Goal: Transaction & Acquisition: Purchase product/service

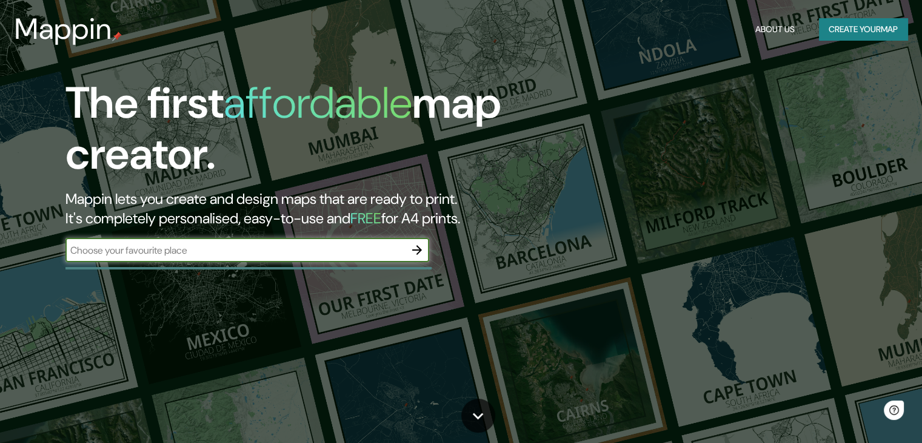
click at [226, 250] on input "text" at bounding box center [235, 250] width 340 height 14
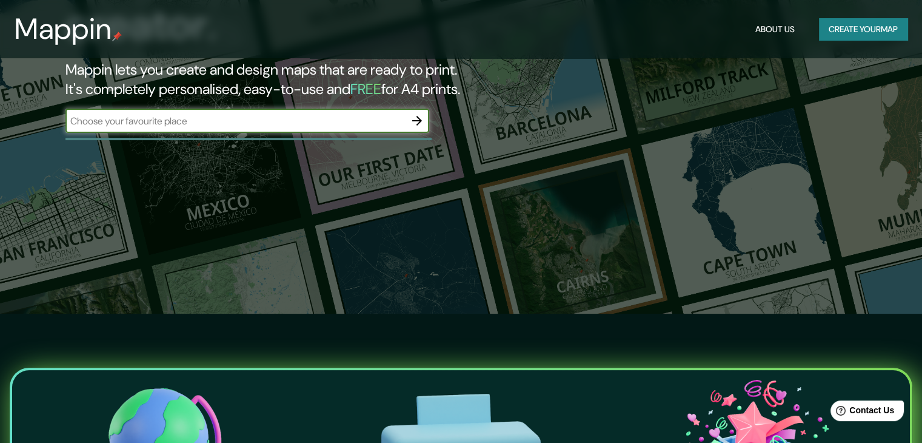
scroll to position [61, 0]
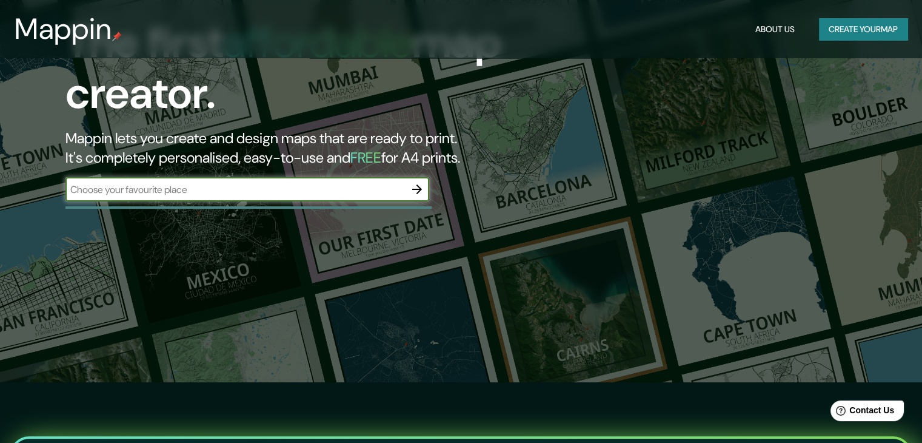
click at [211, 184] on input "text" at bounding box center [235, 190] width 340 height 14
paste input "Santa Cruz"
type input "Santa Cruz"
click at [423, 192] on icon "button" at bounding box center [417, 189] width 15 height 15
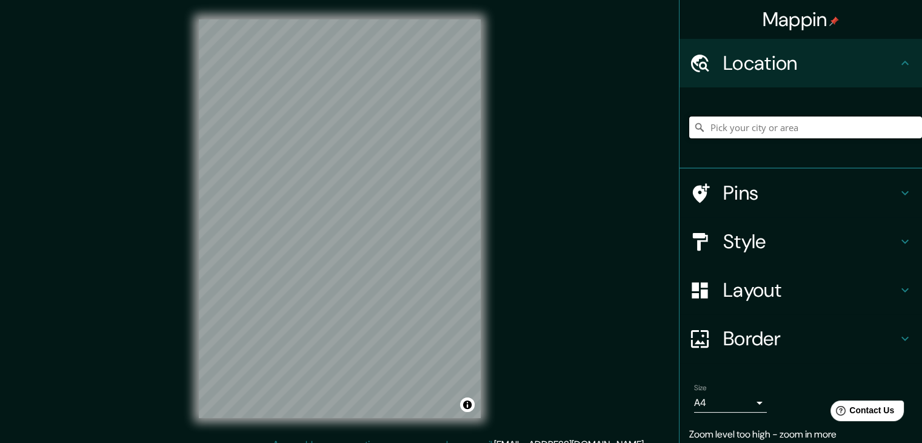
click at [754, 128] on input "Pick your city or area" at bounding box center [805, 127] width 233 height 22
paste input "Santa Cruz"
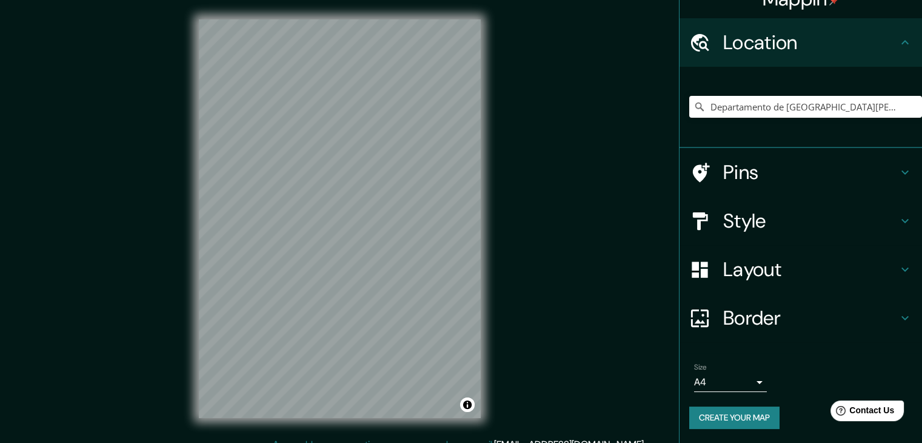
scroll to position [45, 0]
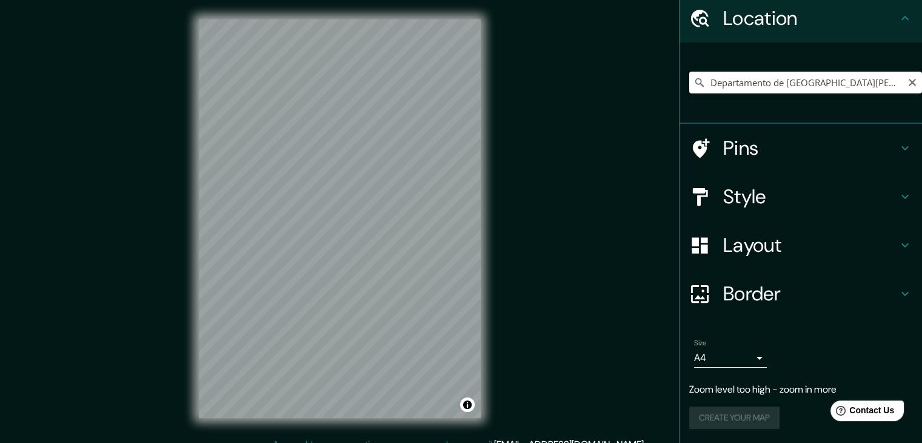
click at [751, 84] on input "Departamento de [GEOGRAPHIC_DATA][PERSON_NAME], [GEOGRAPHIC_DATA]" at bounding box center [805, 83] width 233 height 22
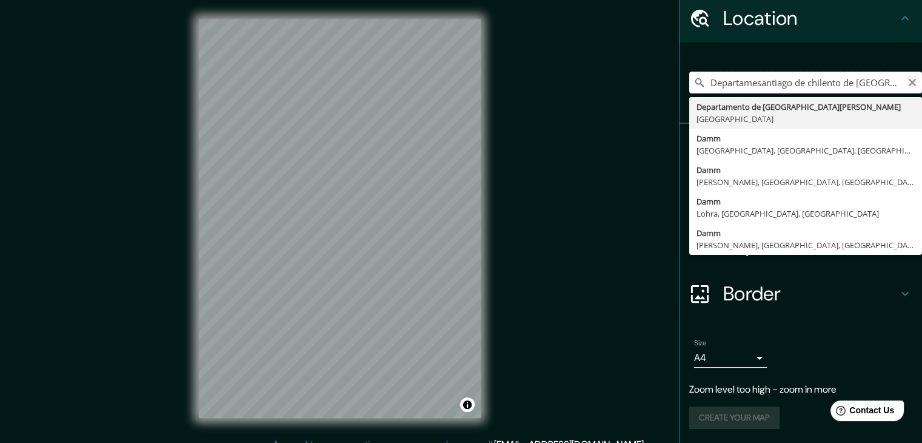
type input "Departamesantiago de chilento de [GEOGRAPHIC_DATA][PERSON_NAME], [GEOGRAPHIC_DA…"
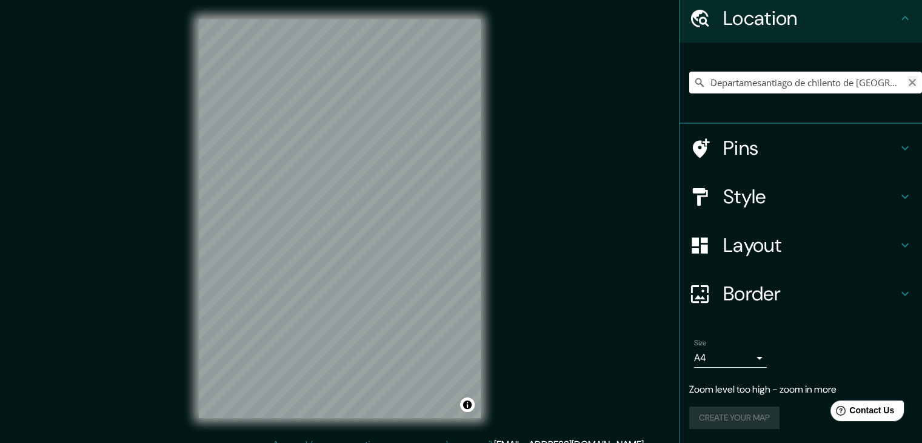
click at [909, 84] on icon "Clear" at bounding box center [912, 82] width 7 height 7
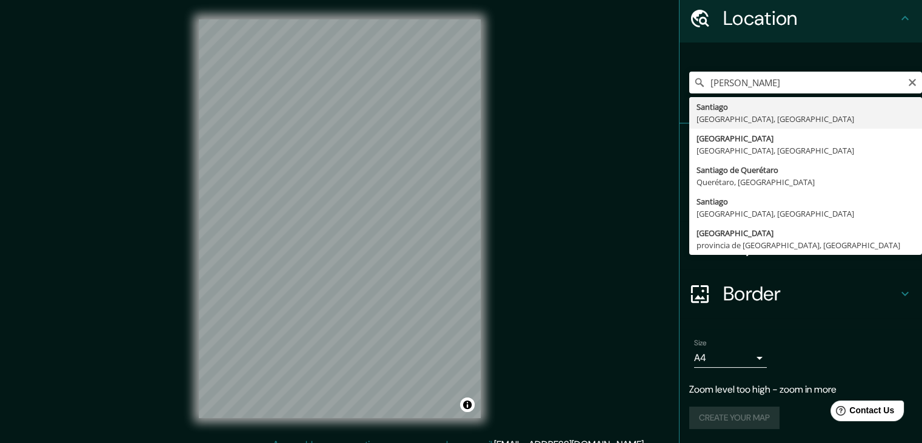
type input "[GEOGRAPHIC_DATA], [GEOGRAPHIC_DATA], [GEOGRAPHIC_DATA]"
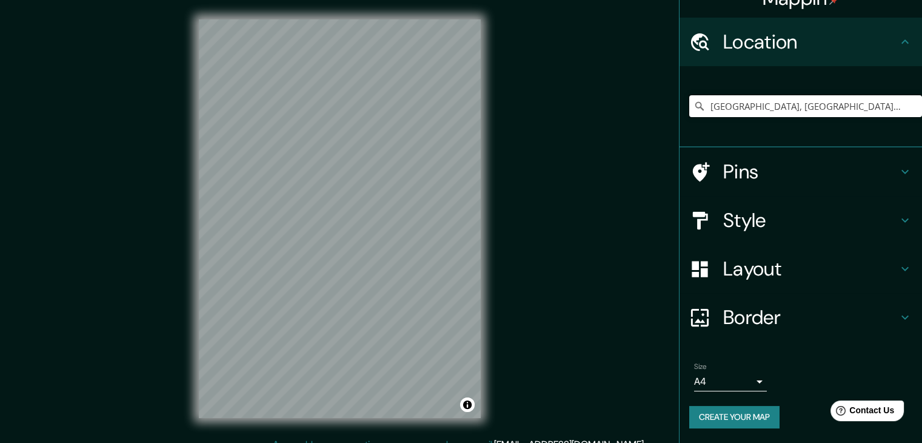
scroll to position [21, 0]
